Goal: Transaction & Acquisition: Purchase product/service

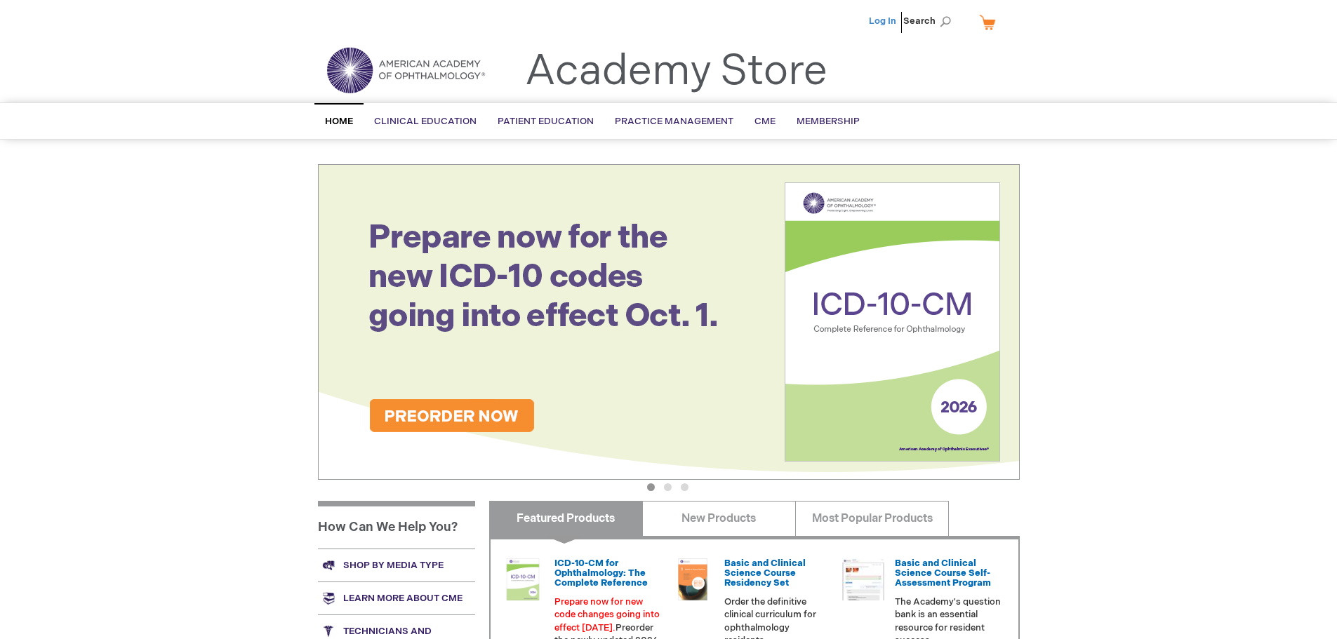
click at [886, 20] on link "Log In" at bounding box center [882, 20] width 27 height 11
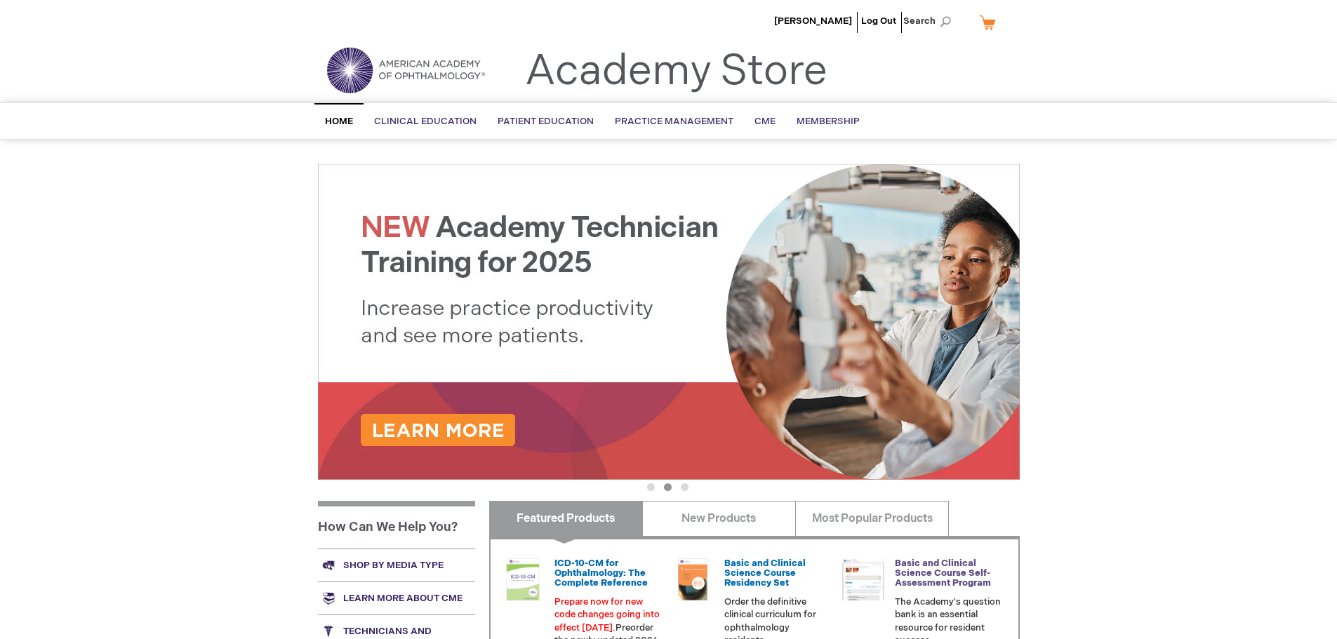
click at [931, 566] on link "Basic and Clinical Science Course Self-Assessment Program" at bounding box center [943, 574] width 96 height 32
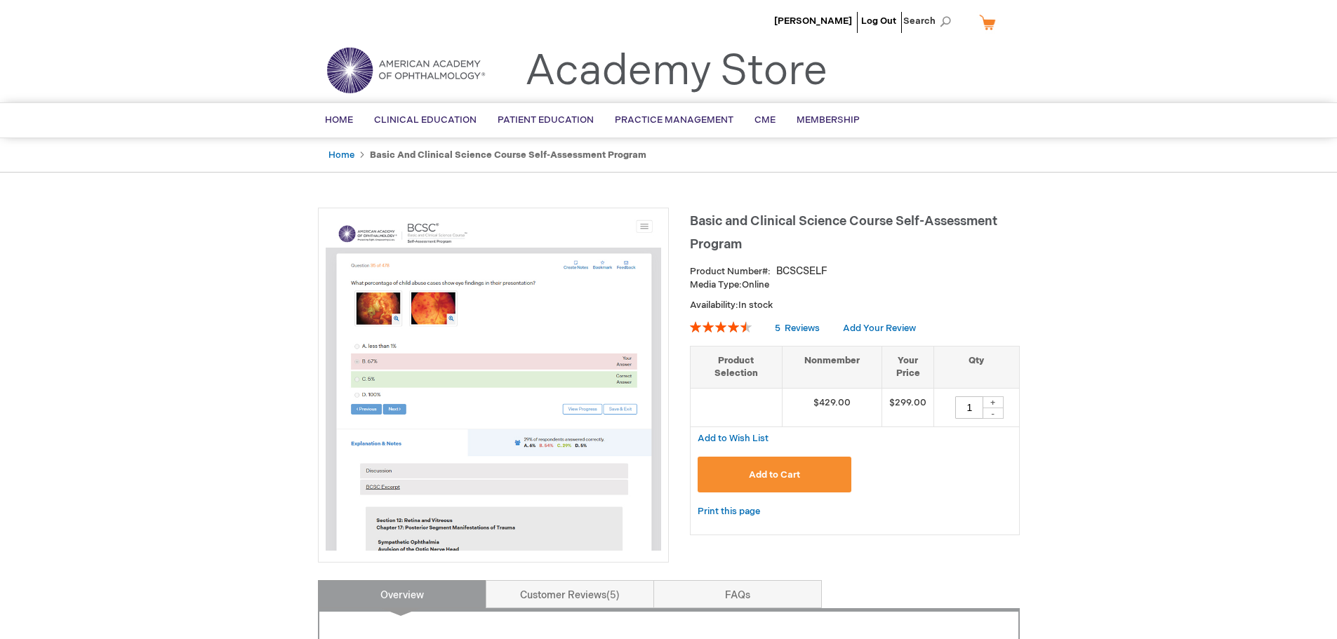
click at [992, 403] on div "+" at bounding box center [993, 403] width 21 height 12
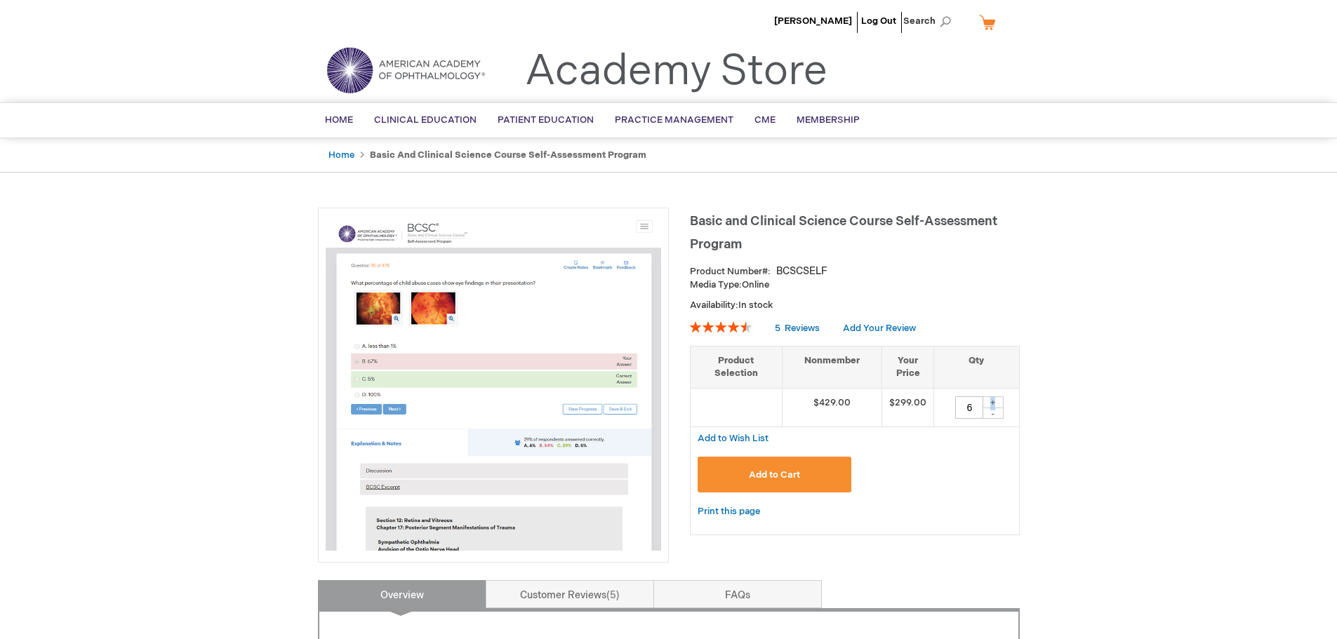
click at [992, 403] on div "+" at bounding box center [993, 403] width 21 height 12
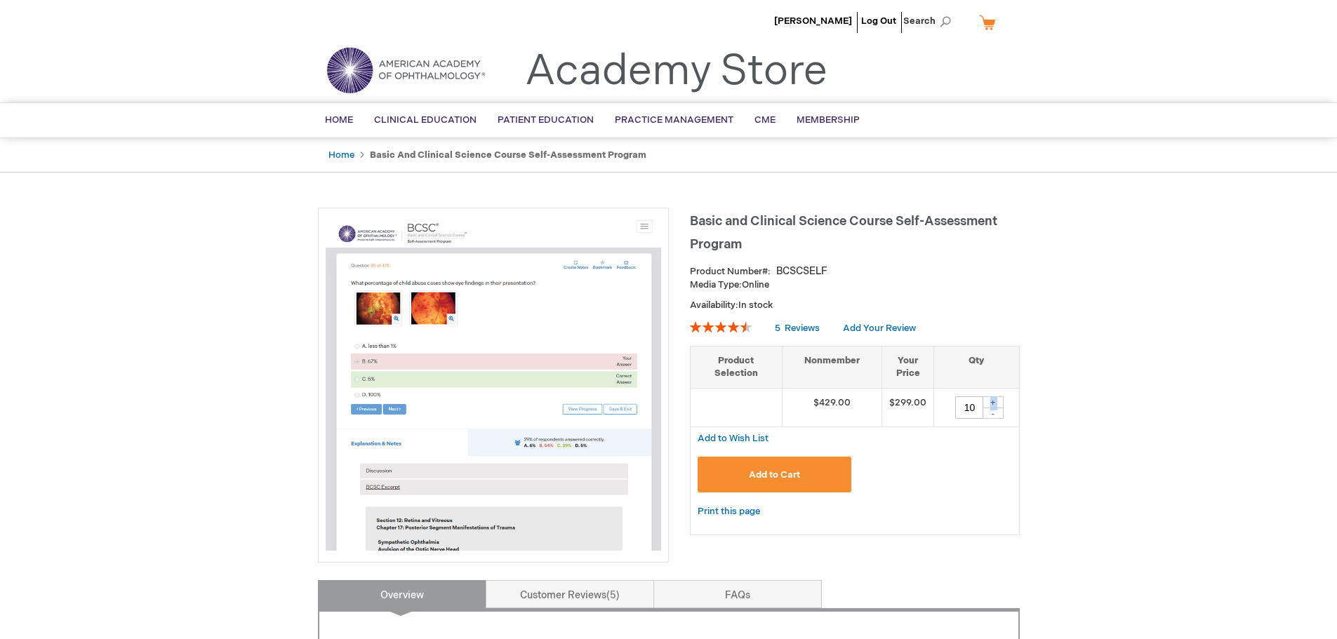
type input "11"
click at [780, 474] on span "Add to Cart" at bounding box center [774, 475] width 51 height 11
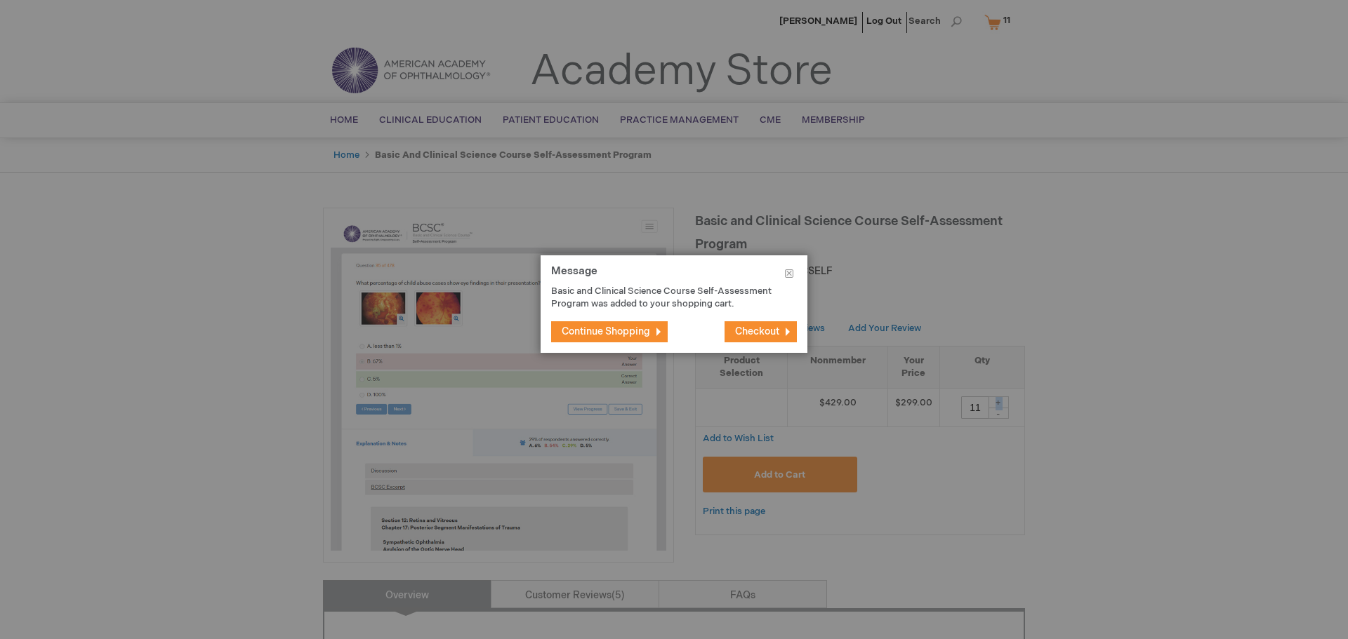
click at [767, 331] on span "Checkout" at bounding box center [757, 332] width 44 height 12
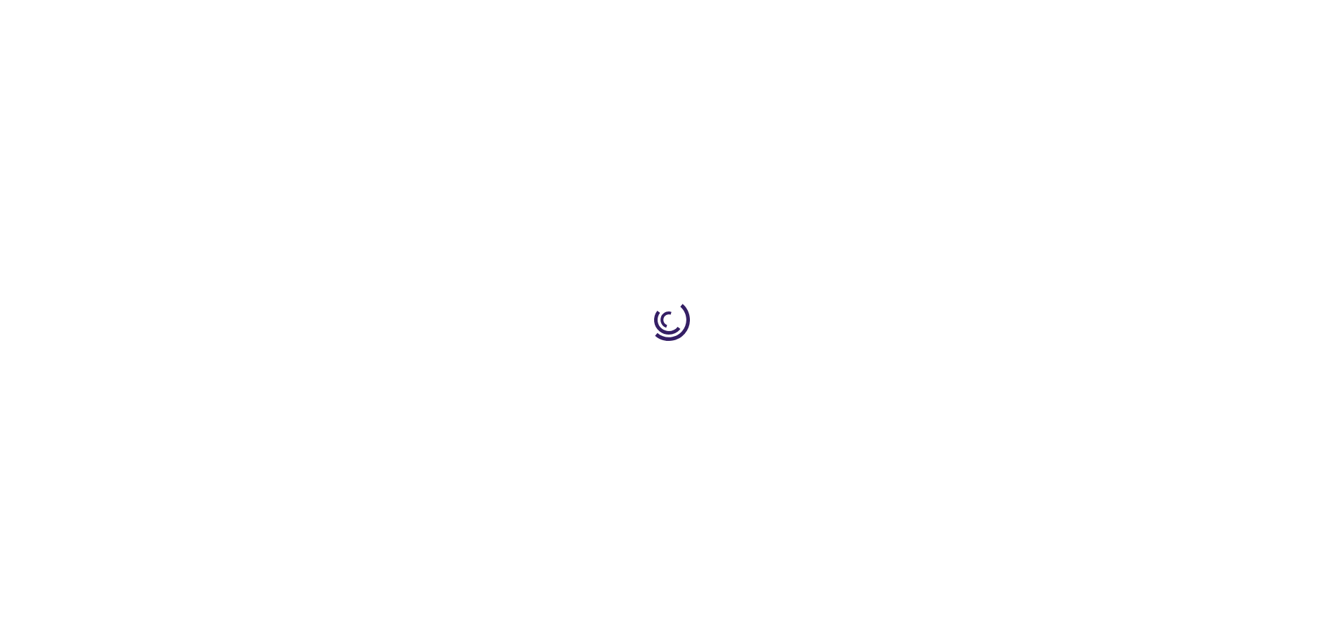
select select "US"
select select "36"
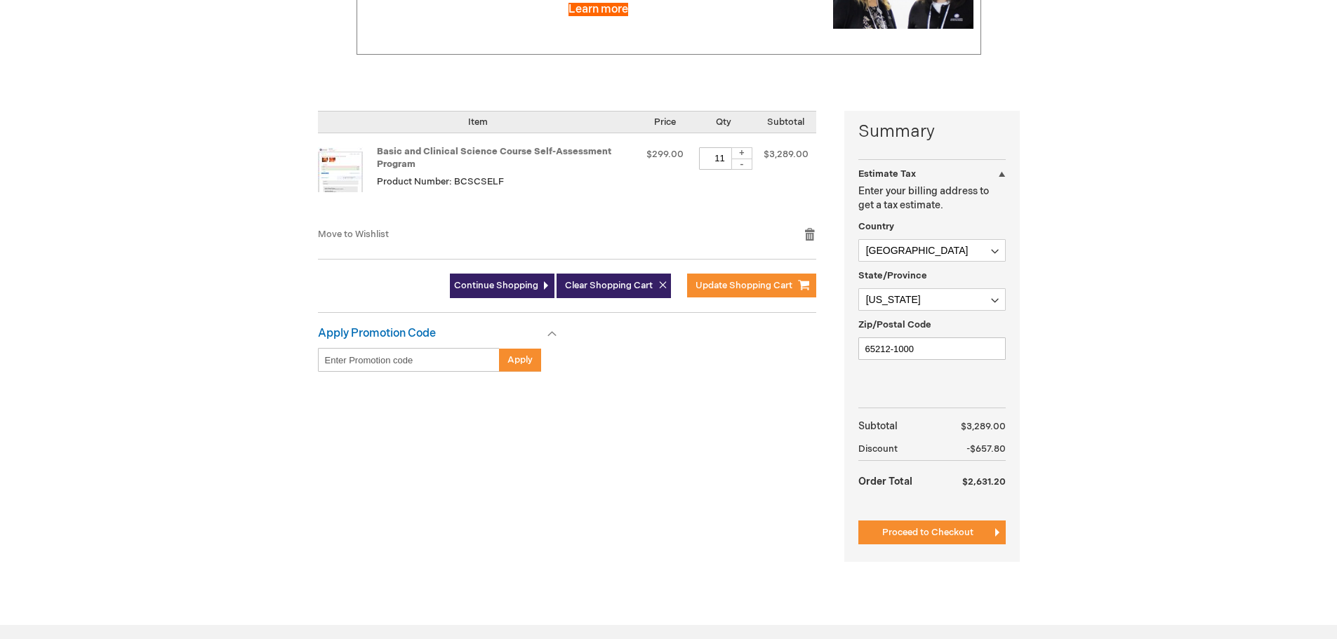
scroll to position [211, 0]
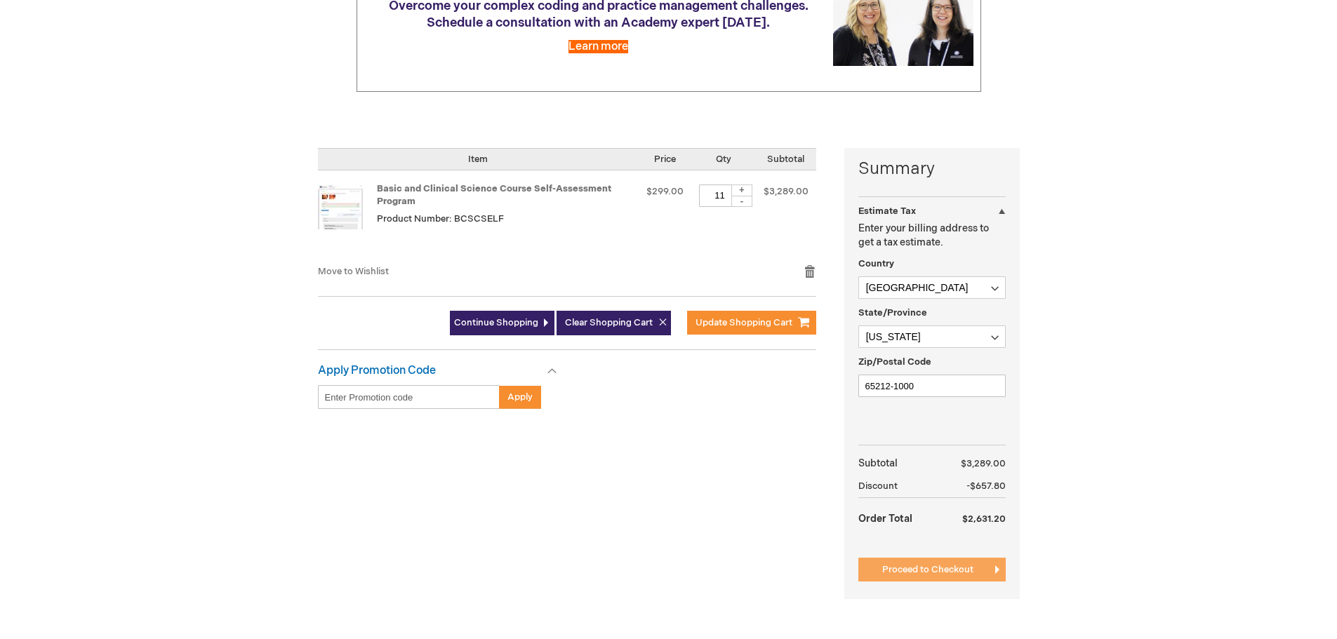
click at [919, 575] on span "Proceed to Checkout" at bounding box center [927, 569] width 91 height 11
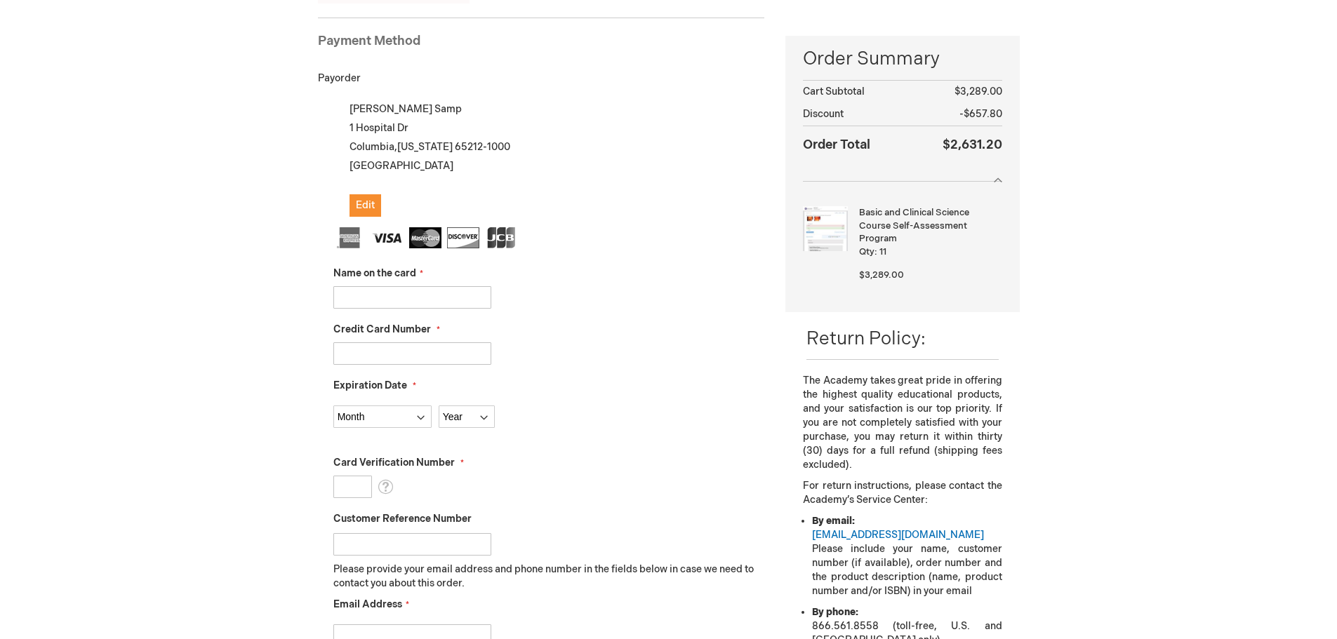
scroll to position [192, 0]
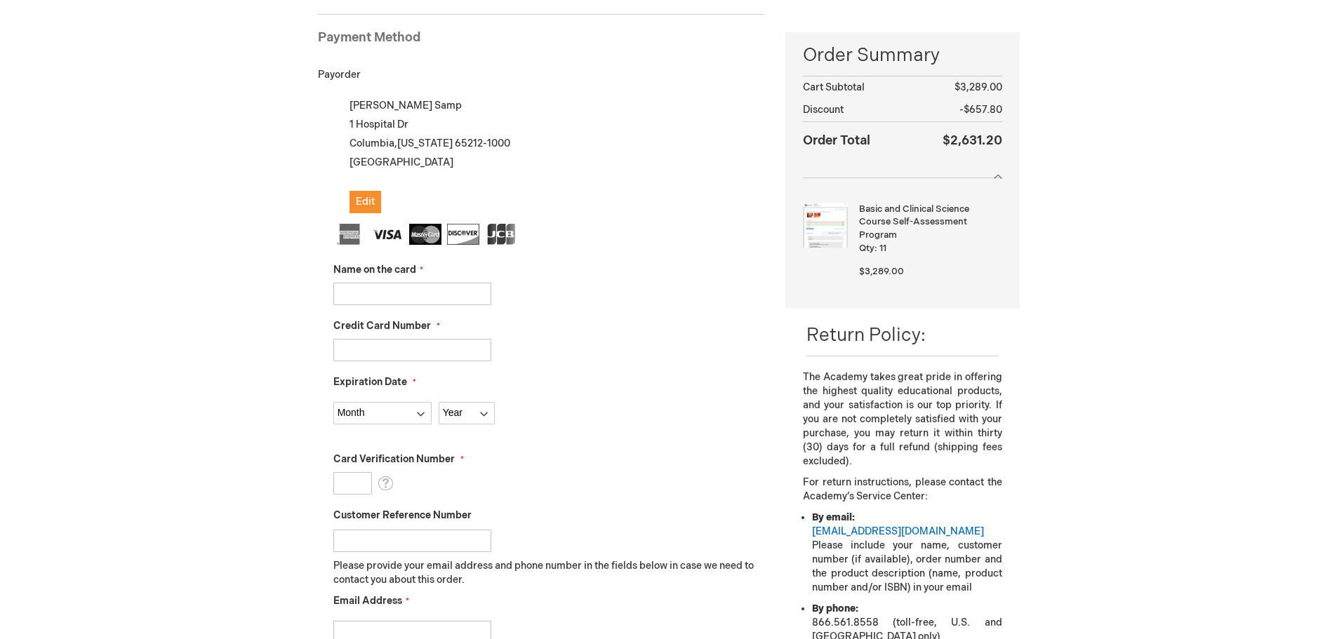
click at [414, 279] on div "Name on the card" at bounding box center [549, 284] width 432 height 42
click at [401, 291] on input "Name on the card" at bounding box center [412, 294] width 158 height 22
click at [501, 261] on fieldset "Name on the card Credit Card Number Expiration Date Month Year" at bounding box center [549, 472] width 432 height 497
click at [349, 298] on input "Name on the card" at bounding box center [412, 294] width 158 height 22
type input "Sheri L Samp"
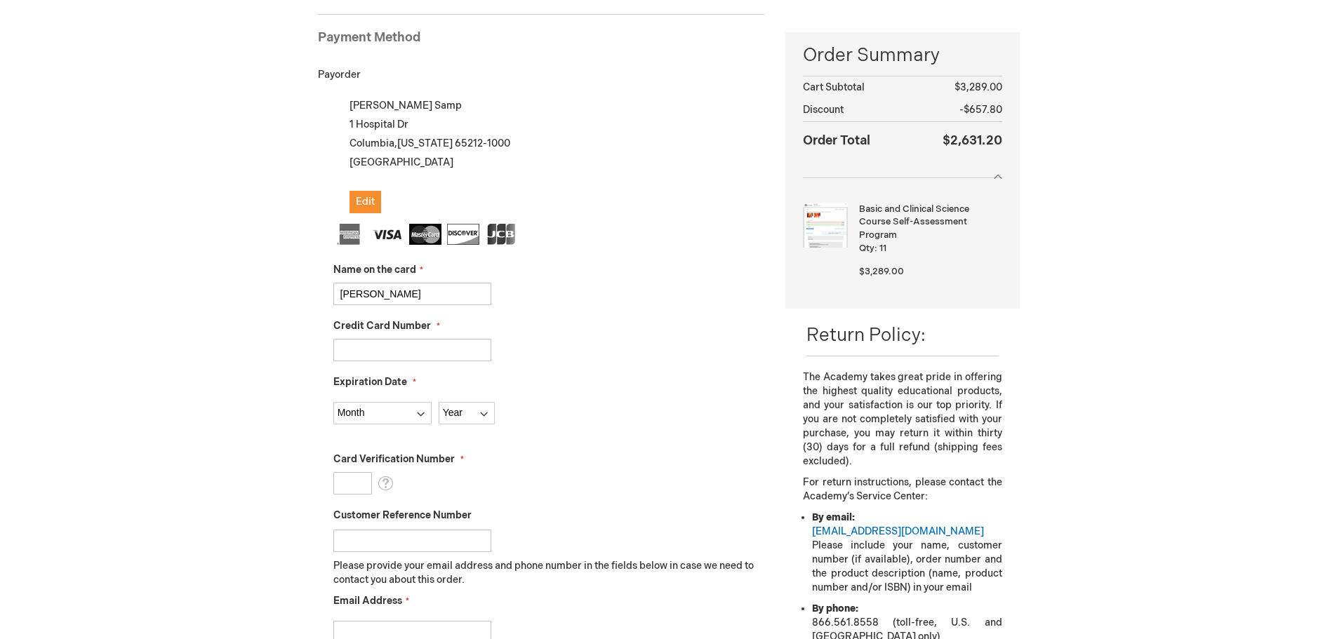
click at [359, 356] on input "Credit Card Number" at bounding box center [412, 350] width 158 height 22
type input "5569635247350288"
click at [371, 408] on select "Month 01 - January 02 - February 03 - March 04 - April 05 - May 06 - June 07 - …" at bounding box center [382, 413] width 98 height 22
select select "10"
click at [333, 402] on select "Month 01 - January 02 - February 03 - March 04 - April 05 - May 06 - June 07 - …" at bounding box center [382, 413] width 98 height 22
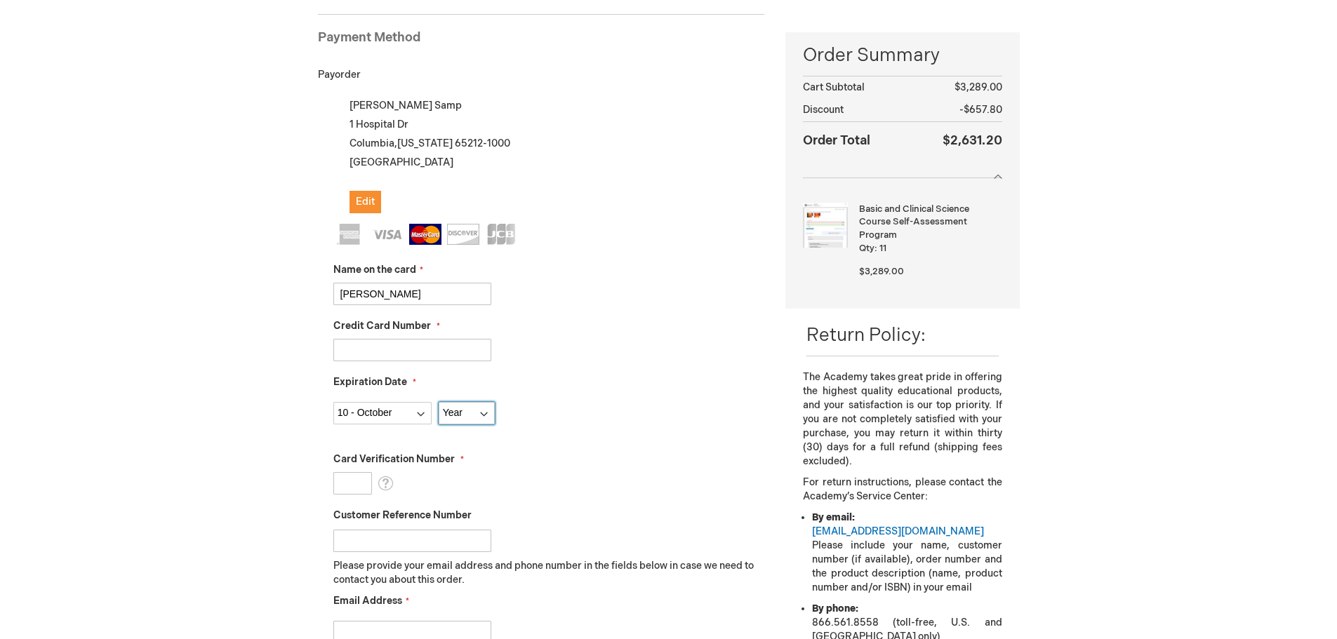
click at [486, 411] on select "Year 2025 2026 2027 2028 2029 2030 2031 2032 2033 2034 2035" at bounding box center [467, 413] width 56 height 22
select select "2026"
click at [439, 402] on select "Year 2025 2026 2027 2028 2029 2030 2031 2032 2033 2034 2035" at bounding box center [467, 413] width 56 height 22
click at [352, 484] on input "Card Verification Number" at bounding box center [352, 483] width 39 height 22
type input "979"
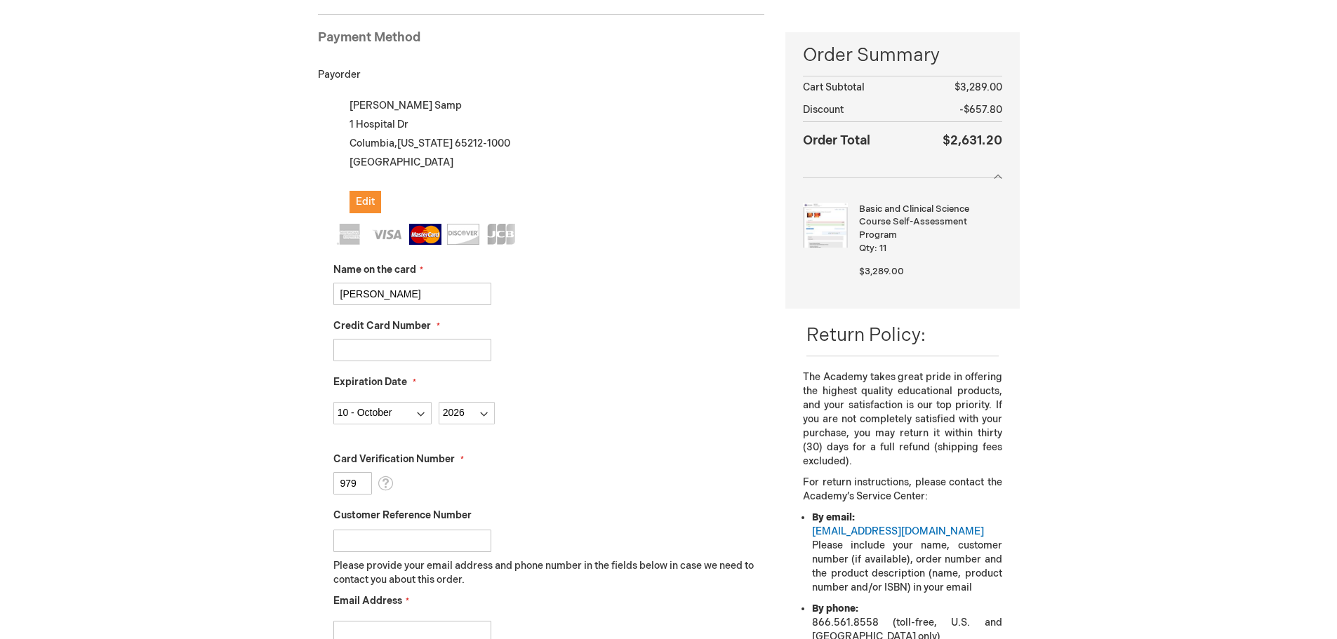
click at [484, 498] on fieldset "Name on the card Sheri L Samp Credit Card Number 5569635247350288 Expiration Da…" at bounding box center [549, 472] width 432 height 497
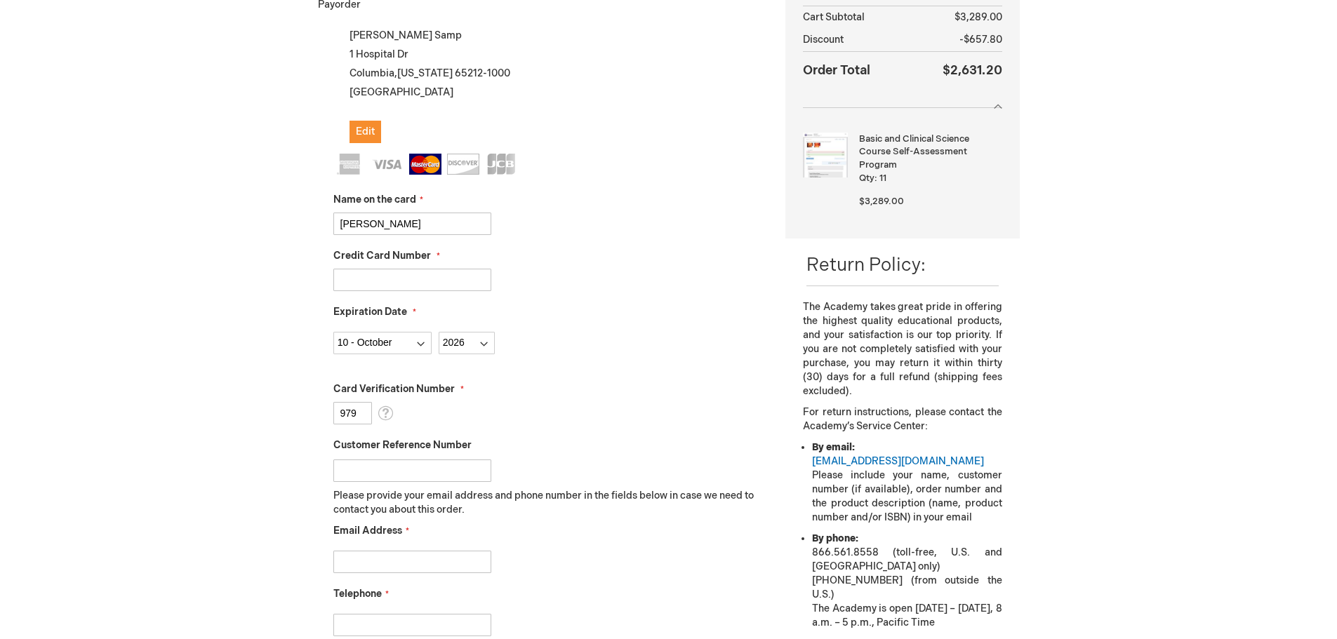
scroll to position [333, 0]
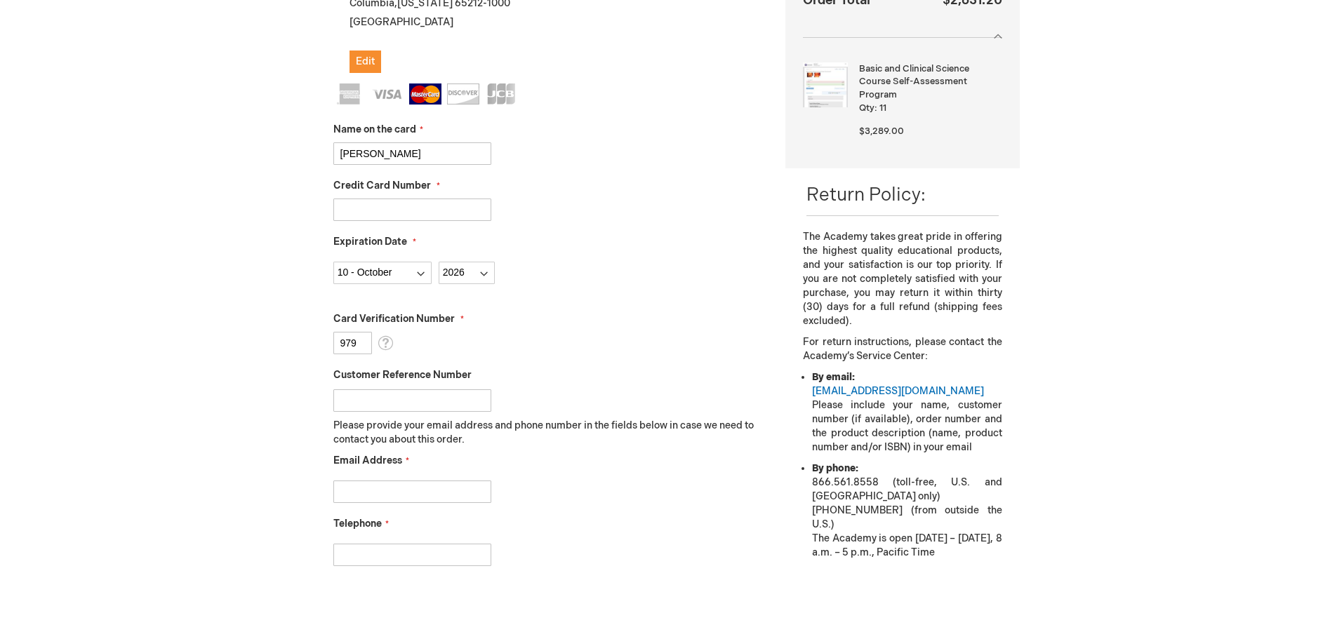
click at [484, 498] on input "Email Address" at bounding box center [412, 492] width 158 height 22
type input "s"
type input "p"
type input "samps@umsystem.edu"
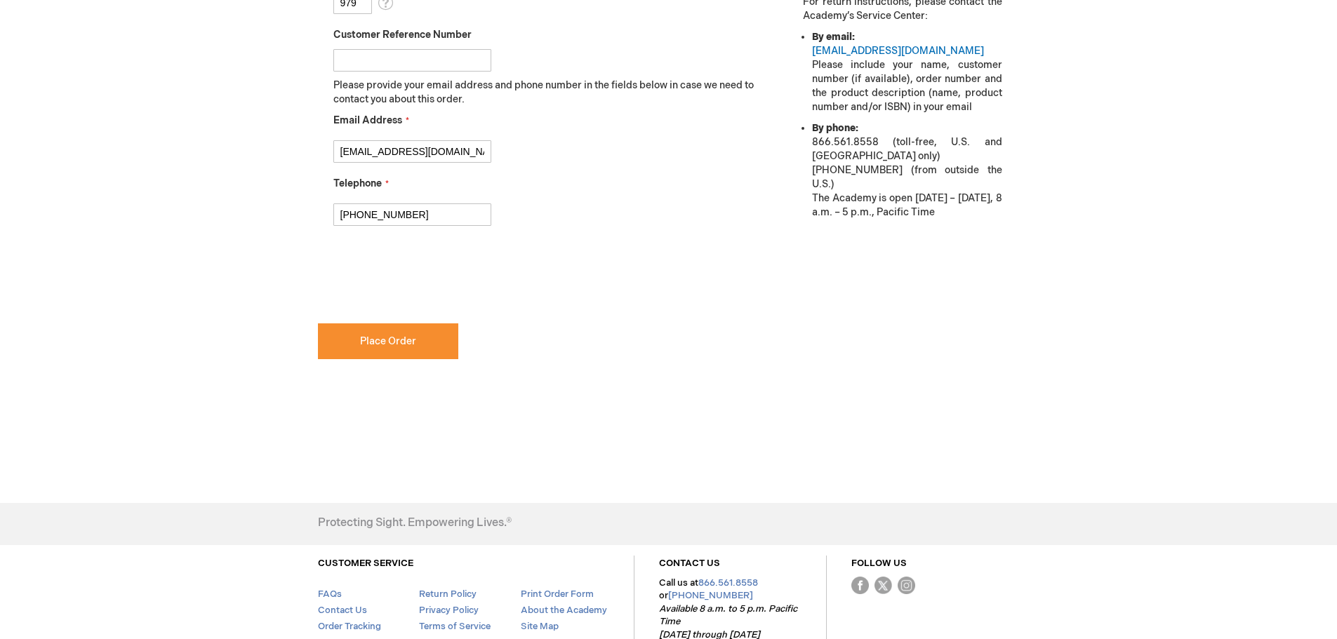
scroll to position [684, 0]
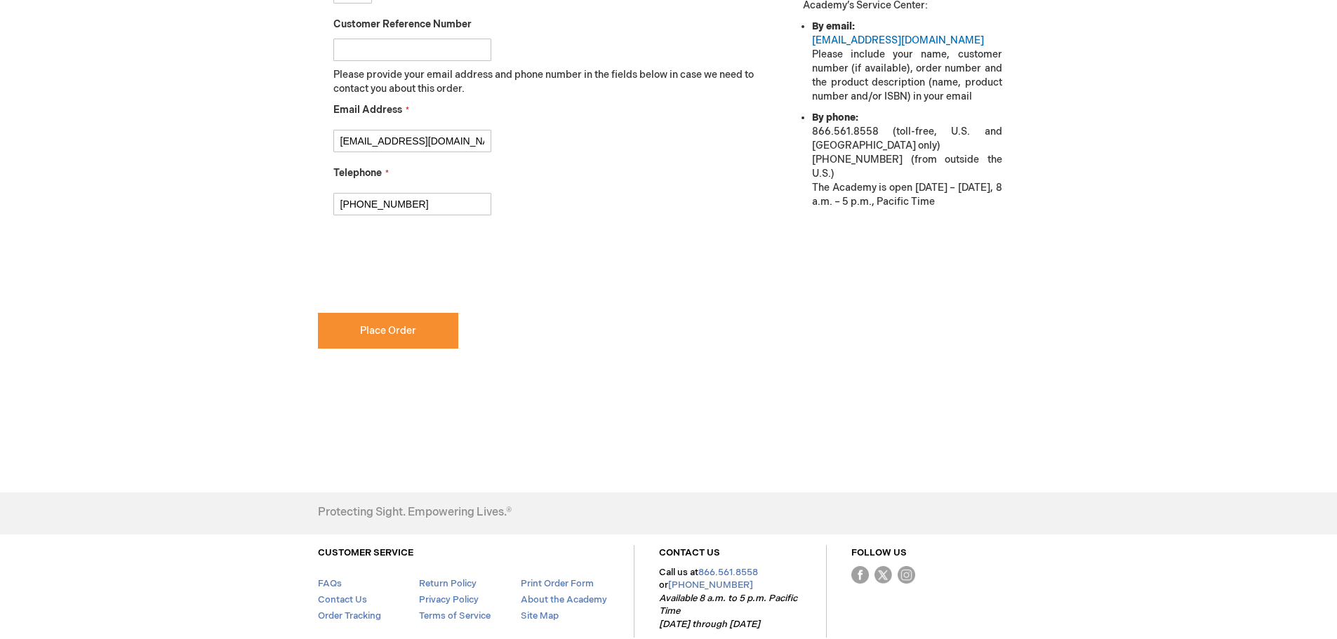
type input "573-882-4688"
checkbox input "true"
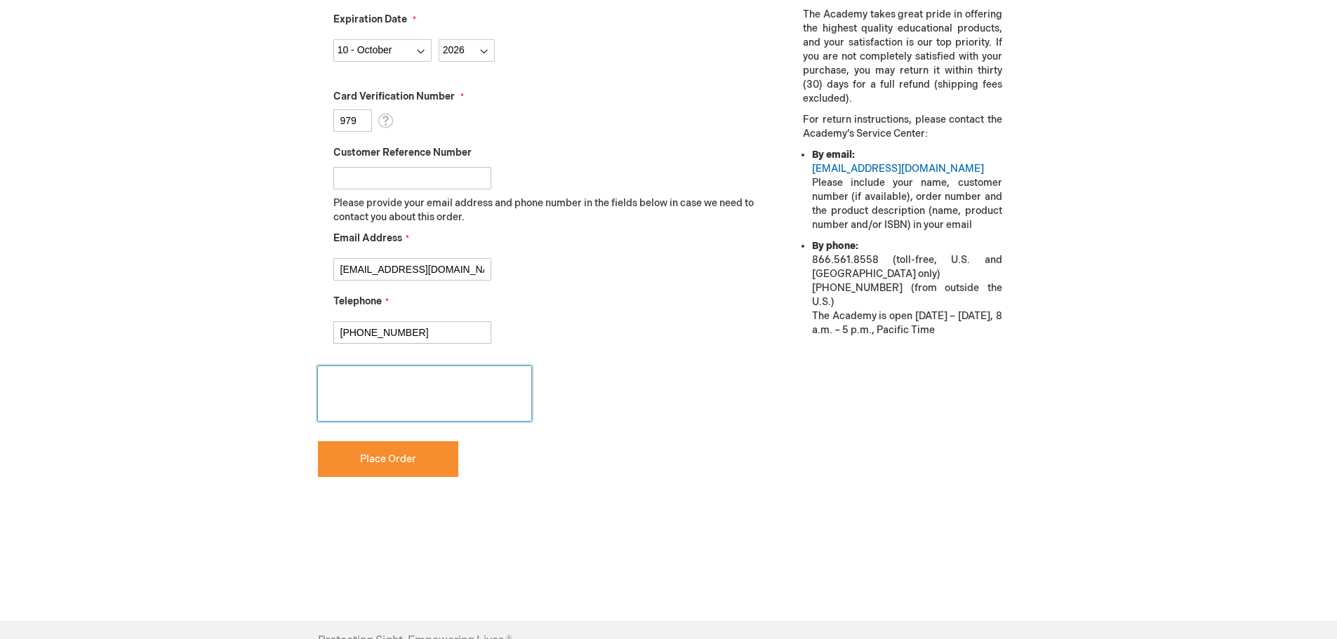
scroll to position [561, 0]
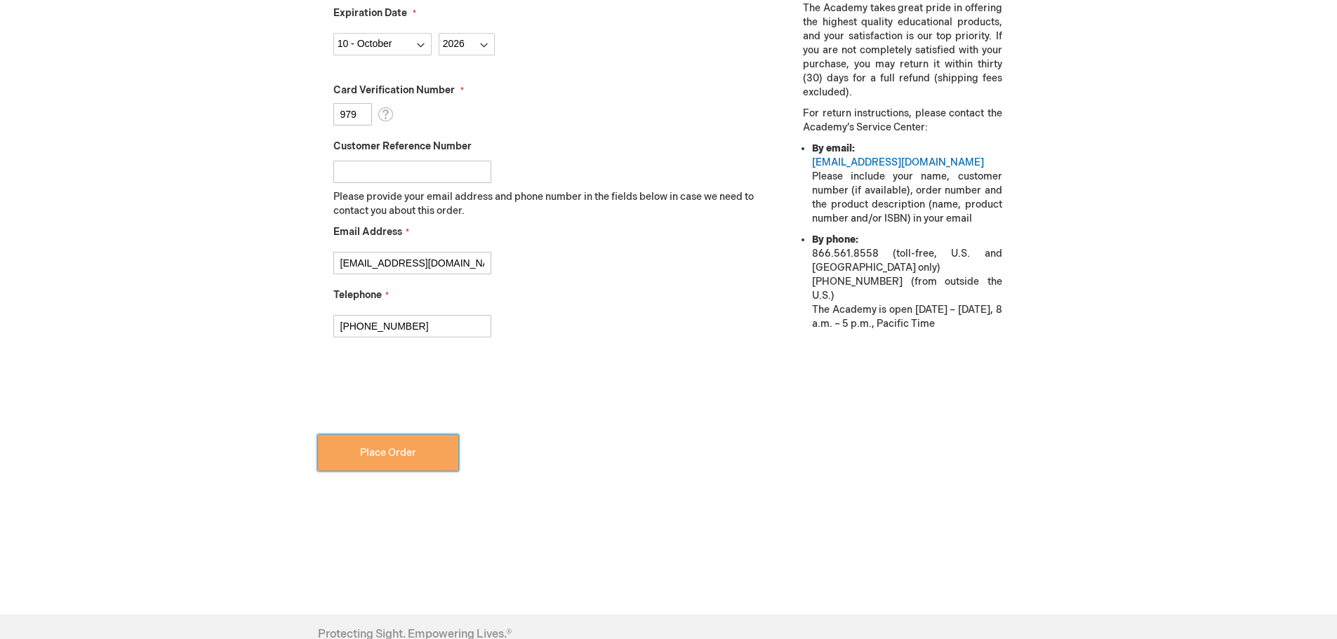
click at [407, 460] on button "Place Order" at bounding box center [388, 453] width 140 height 36
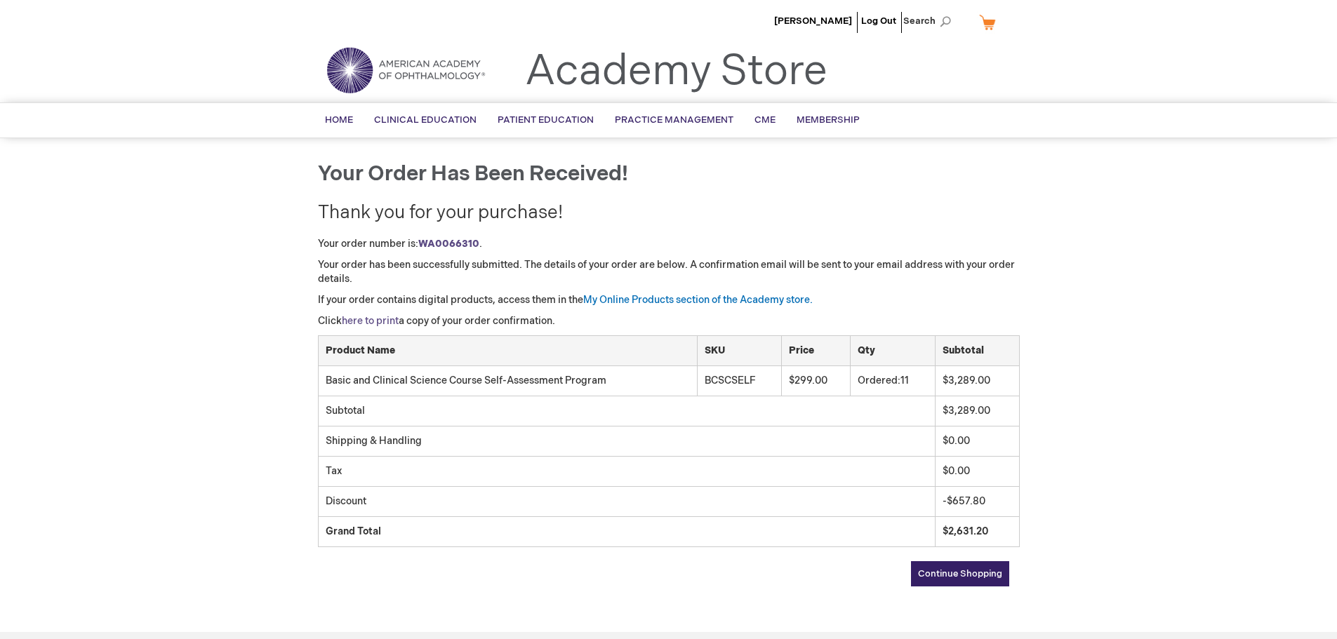
click at [372, 319] on link "here to print" at bounding box center [370, 321] width 57 height 12
